Goal: Transaction & Acquisition: Purchase product/service

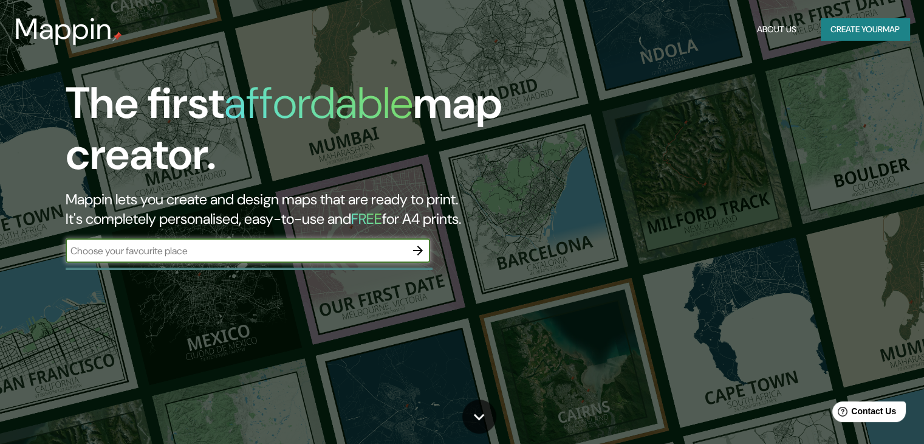
click at [848, 35] on button "Create your map" at bounding box center [865, 29] width 89 height 22
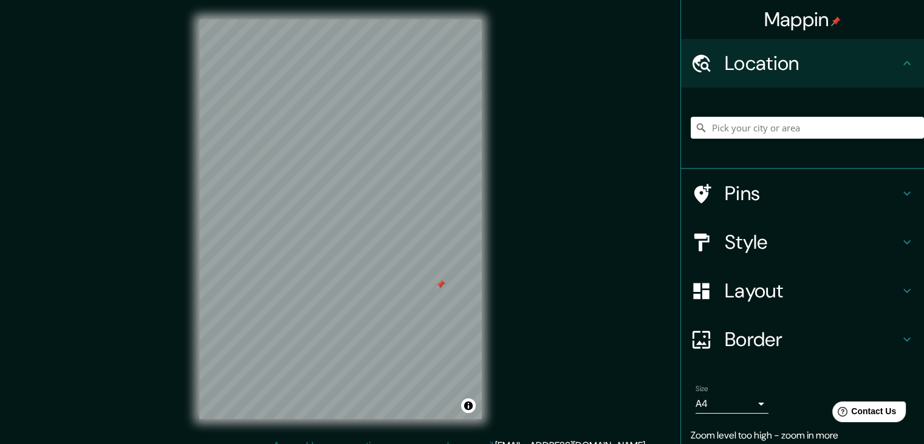
click at [438, 287] on div at bounding box center [441, 285] width 10 height 10
click at [492, 252] on div "© Mapbox © OpenStreetMap Improve this map" at bounding box center [340, 219] width 321 height 438
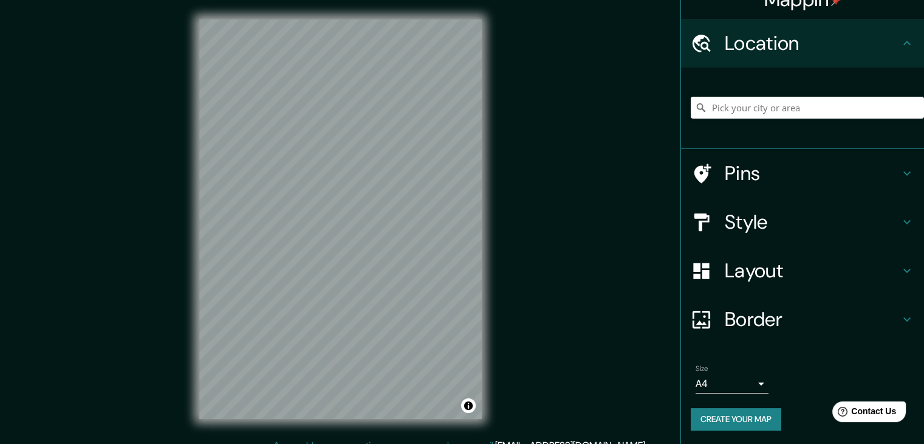
scroll to position [21, 0]
click at [739, 376] on body "Mappin Location Pins Style Layout Border Choose a border. Hint : you can make l…" at bounding box center [462, 222] width 924 height 444
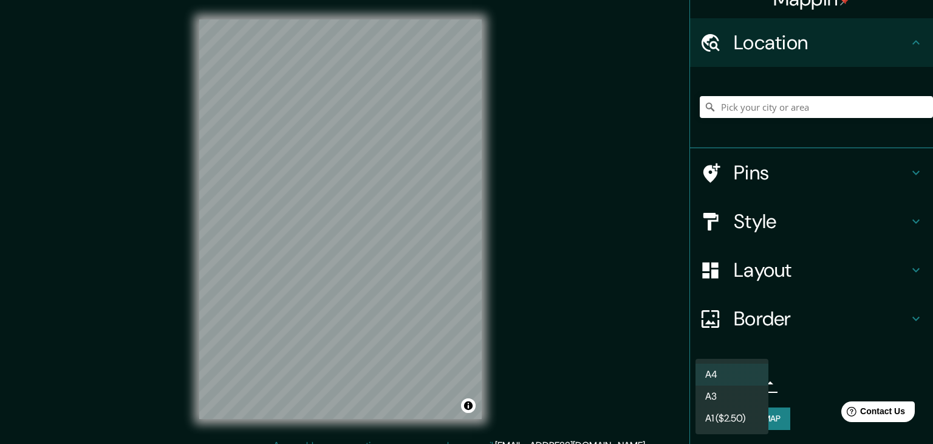
click at [734, 394] on li "A3" at bounding box center [732, 396] width 73 height 22
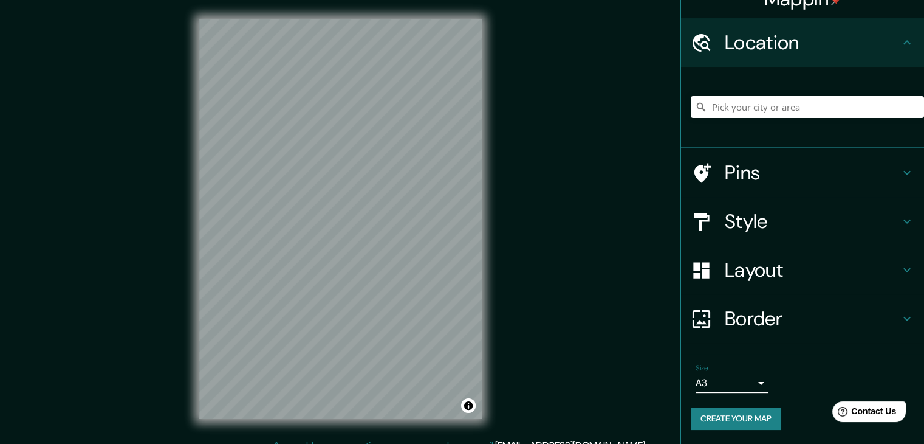
click at [768, 281] on h4 "Layout" at bounding box center [812, 270] width 175 height 24
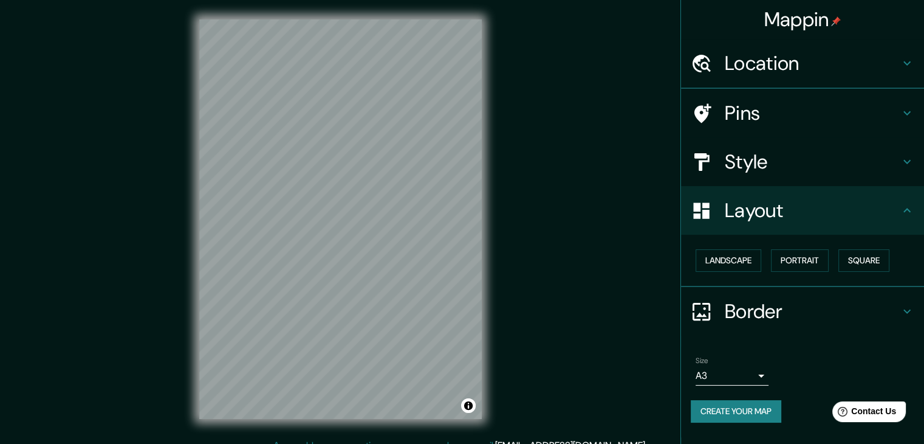
scroll to position [0, 0]
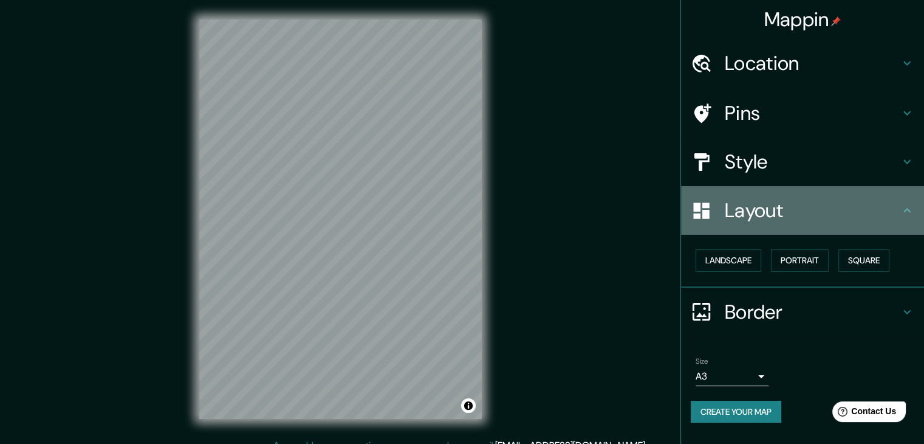
click at [770, 222] on div "Layout" at bounding box center [802, 210] width 243 height 49
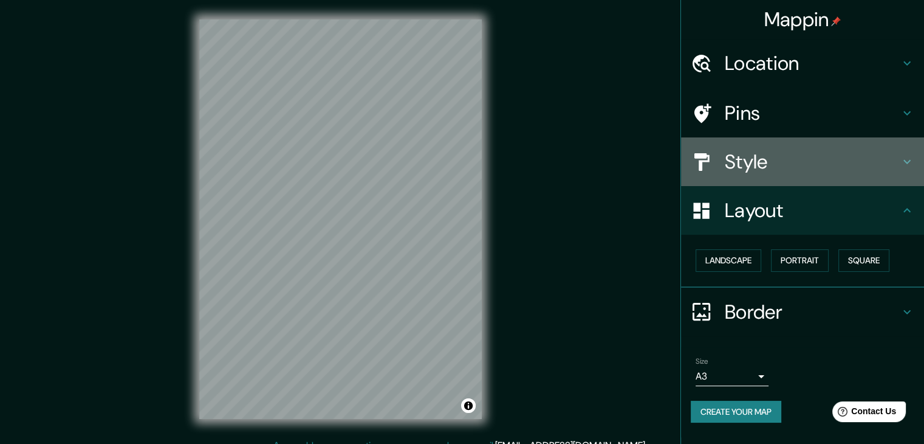
click at [764, 178] on div "Style" at bounding box center [802, 161] width 243 height 49
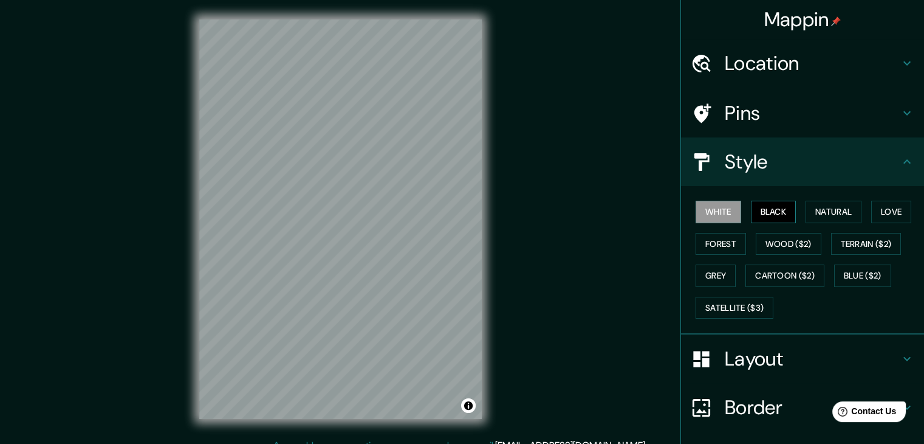
click at [766, 202] on button "Black" at bounding box center [774, 212] width 46 height 22
click at [806, 208] on button "Natural" at bounding box center [834, 212] width 56 height 22
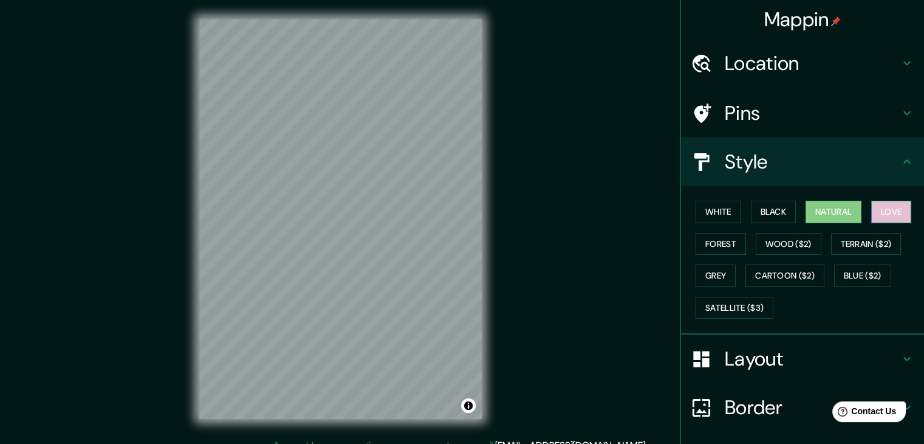
click at [874, 208] on button "Love" at bounding box center [891, 212] width 40 height 22
click at [724, 244] on button "Forest" at bounding box center [721, 244] width 50 height 22
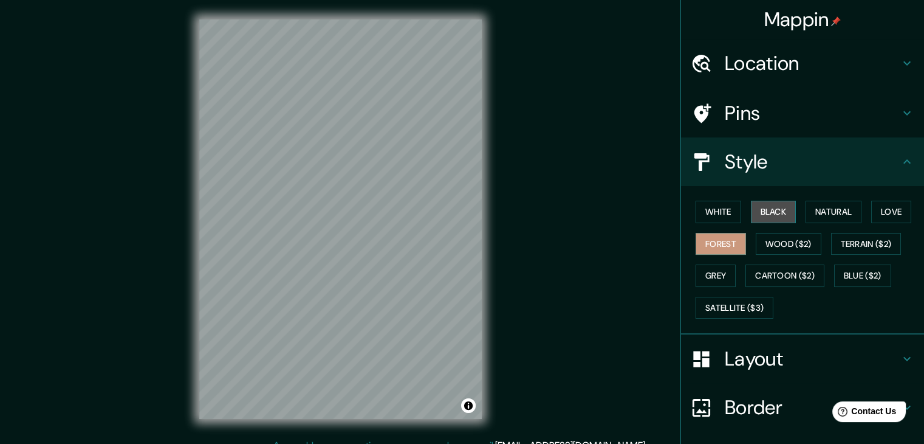
click at [774, 218] on button "Black" at bounding box center [774, 212] width 46 height 22
click at [722, 211] on button "White" at bounding box center [719, 212] width 46 height 22
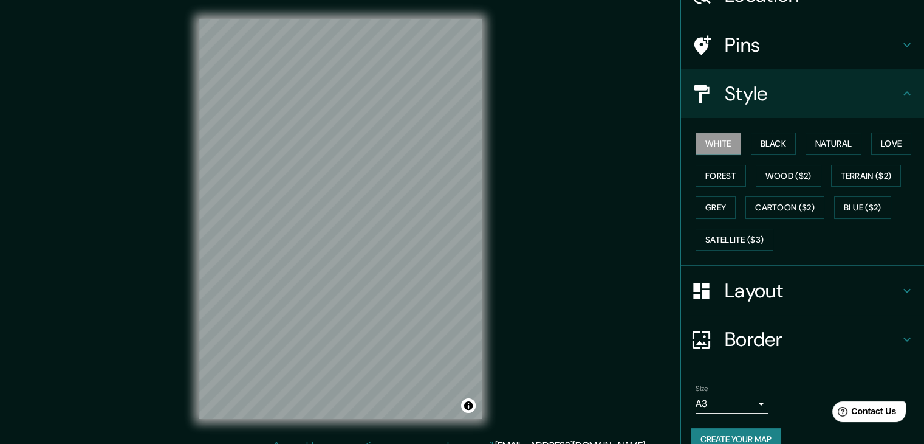
scroll to position [87, 0]
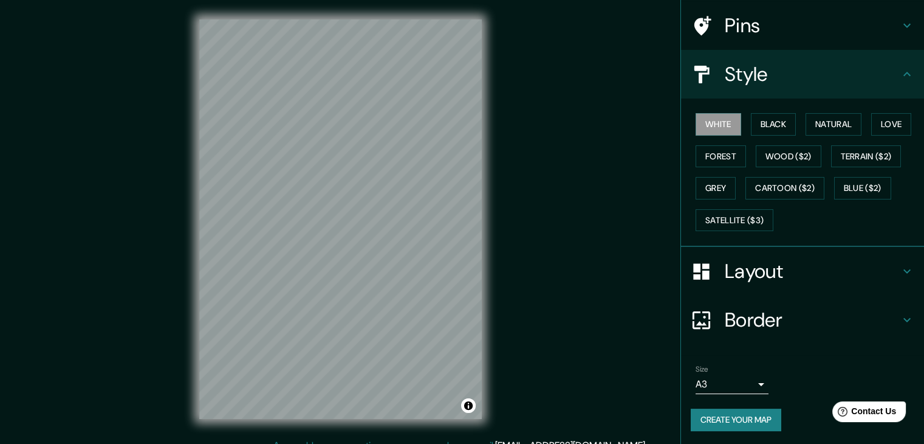
click at [727, 410] on button "Create your map" at bounding box center [736, 419] width 91 height 22
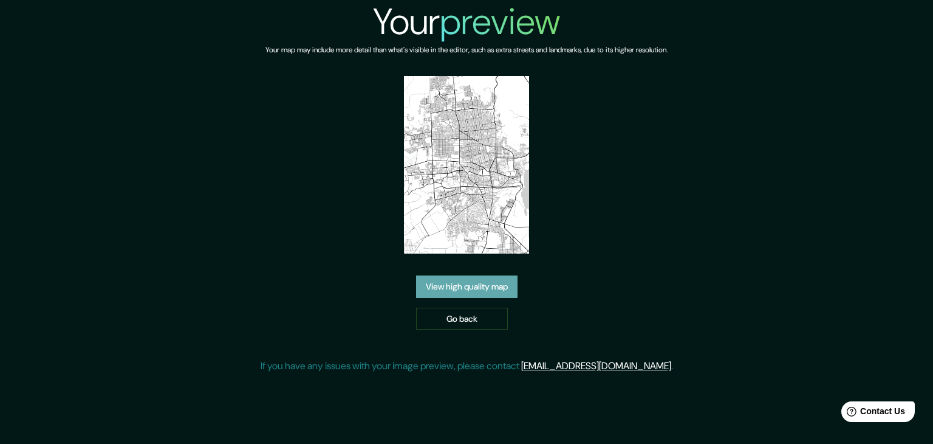
click at [473, 285] on link "View high quality map" at bounding box center [466, 286] width 101 height 22
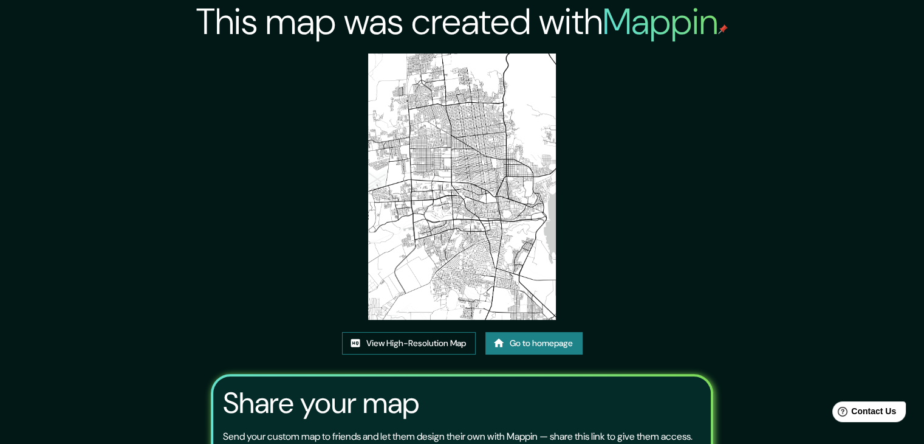
click at [454, 346] on link "View High-Resolution Map" at bounding box center [409, 343] width 134 height 22
click at [396, 348] on link "View High-Resolution Map" at bounding box center [409, 343] width 134 height 22
